Goal: Task Accomplishment & Management: Complete application form

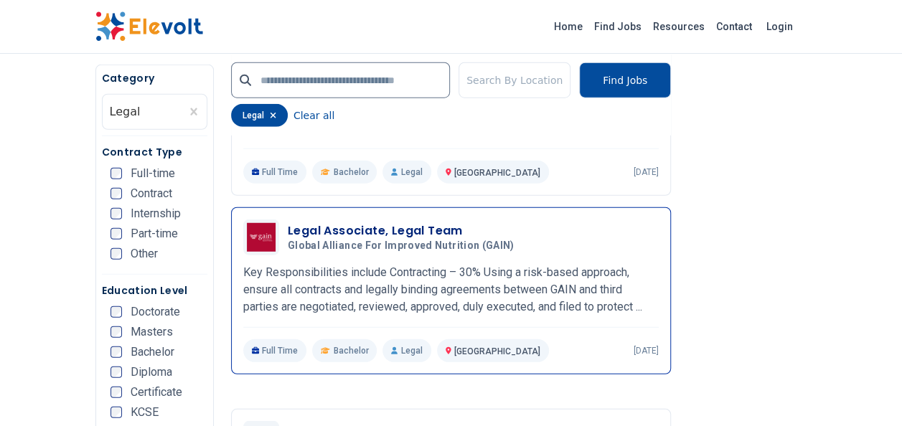
scroll to position [1865, 0]
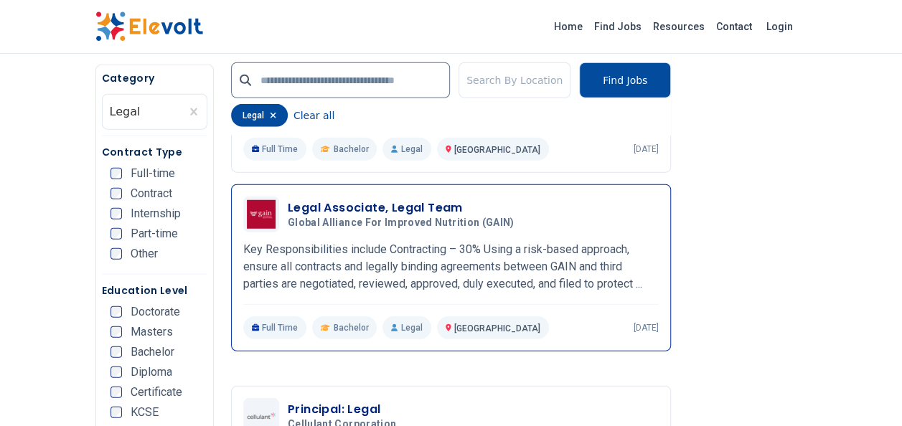
click at [364, 199] on h3 "Legal Associate, Legal Team" at bounding box center [404, 207] width 232 height 17
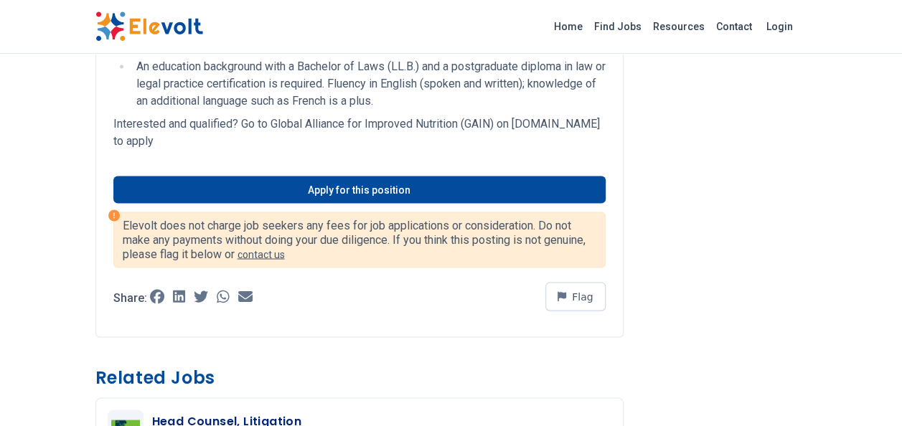
scroll to position [1148, 0]
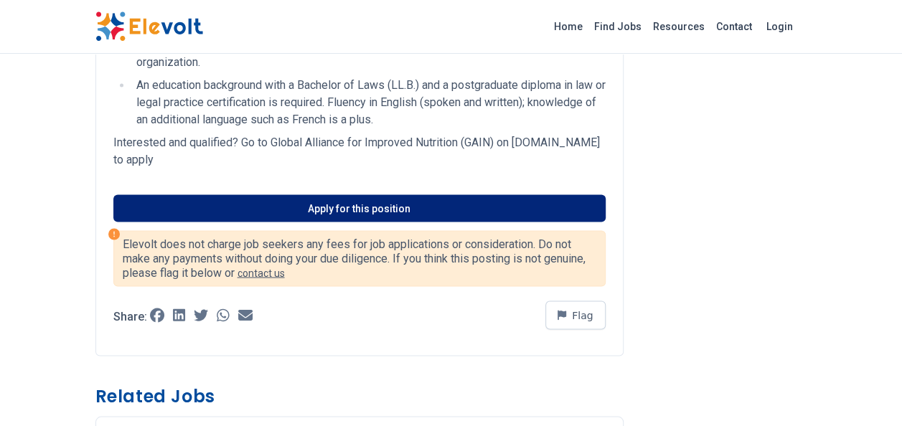
click at [371, 222] on link "Apply for this position" at bounding box center [359, 207] width 492 height 27
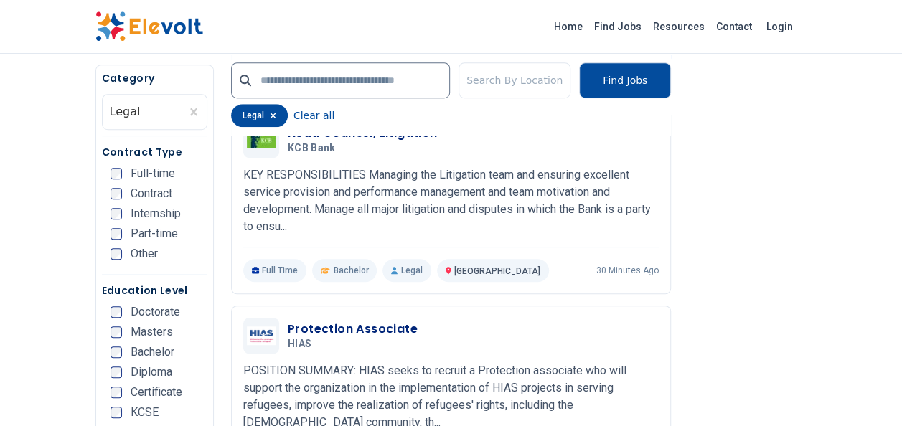
click at [129, 22] on img at bounding box center [149, 26] width 108 height 30
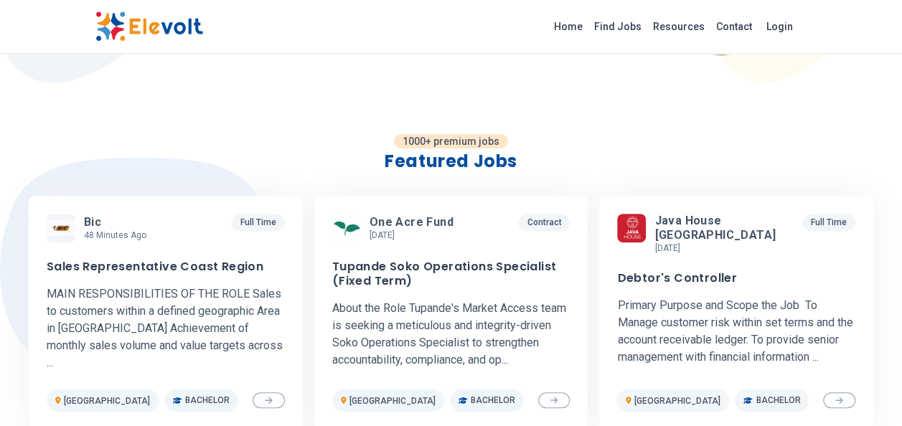
scroll to position [430, 0]
